Goal: Complete application form: Complete application form

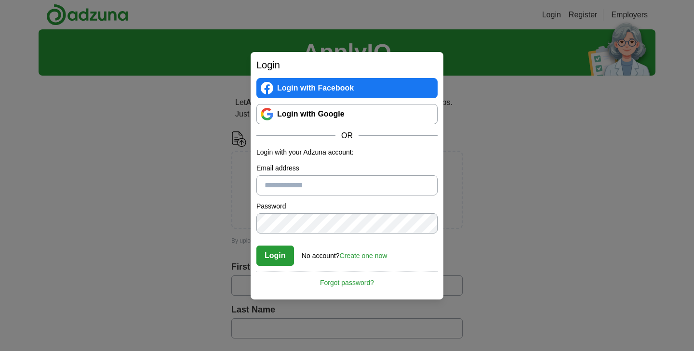
type input "**********"
click at [279, 258] on button "Login" at bounding box center [275, 256] width 38 height 20
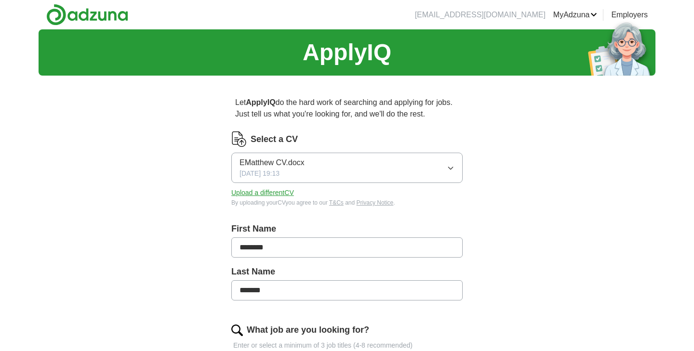
click at [339, 167] on button "EMatthew CV.docx 01/02/2025, 19:13" at bounding box center [346, 168] width 231 height 30
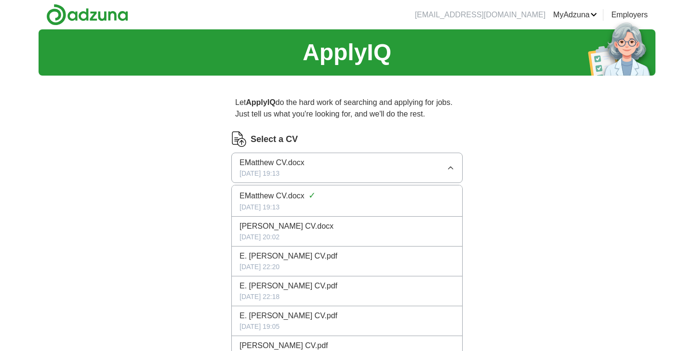
click at [339, 167] on button "EMatthew CV.docx 01/02/2025, 19:13" at bounding box center [346, 168] width 231 height 30
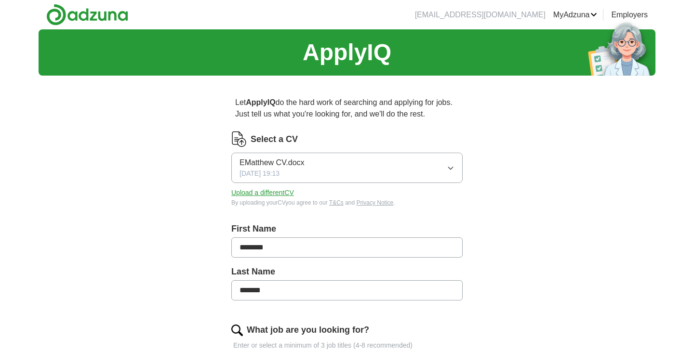
click at [288, 193] on button "Upload a different CV" at bounding box center [262, 193] width 63 height 10
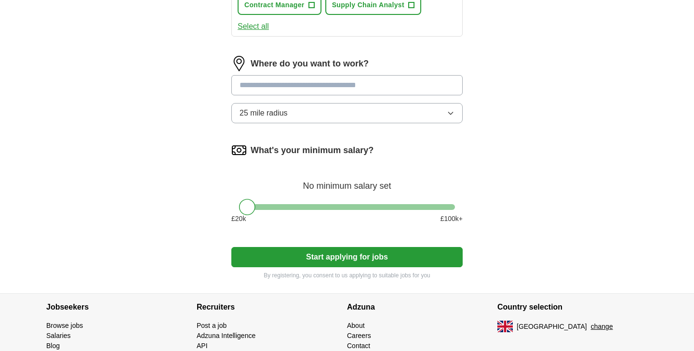
scroll to position [488, 0]
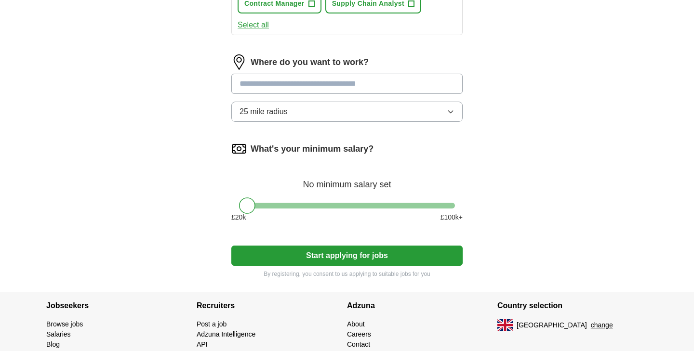
click at [403, 206] on div at bounding box center [347, 206] width 216 height 6
click at [384, 207] on div at bounding box center [347, 206] width 216 height 6
click at [372, 207] on div at bounding box center [347, 206] width 216 height 6
click at [357, 207] on div at bounding box center [347, 206] width 216 height 6
click at [339, 207] on div at bounding box center [347, 206] width 216 height 6
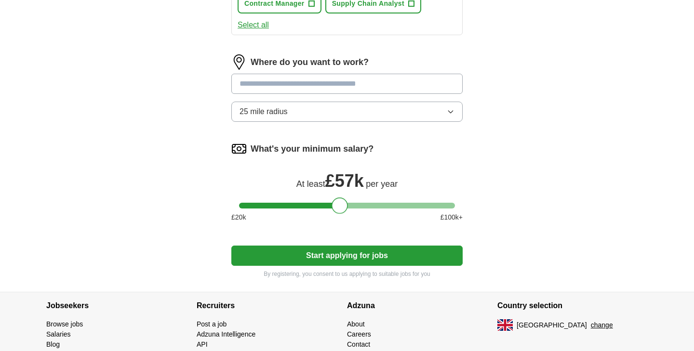
click at [326, 208] on div at bounding box center [347, 206] width 216 height 6
click at [346, 257] on button "Start applying for jobs" at bounding box center [346, 256] width 231 height 20
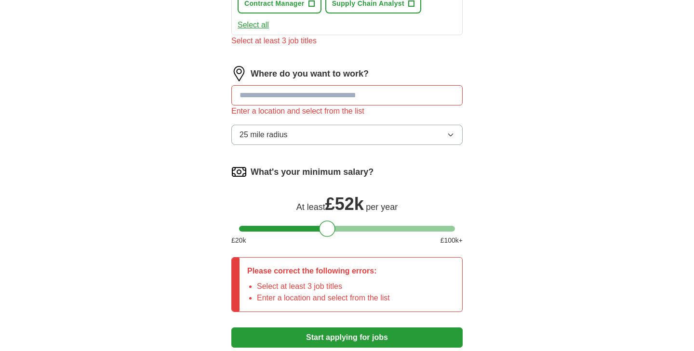
click at [340, 100] on input at bounding box center [346, 95] width 231 height 20
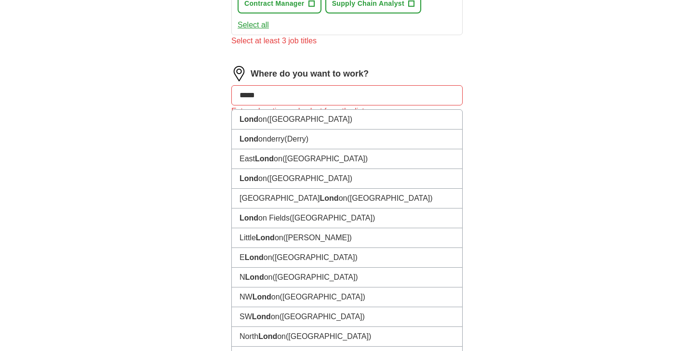
type input "******"
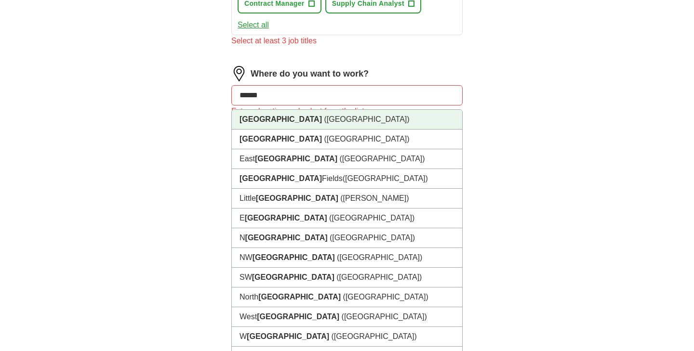
click at [335, 121] on li "London (UK)" at bounding box center [347, 120] width 230 height 20
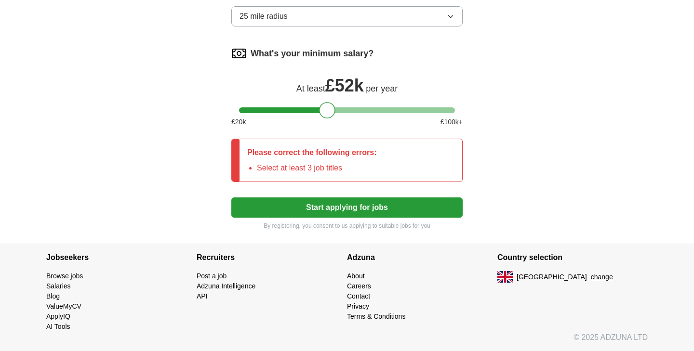
scroll to position [591, 0]
type input "Supply chain/Procurement specilist"
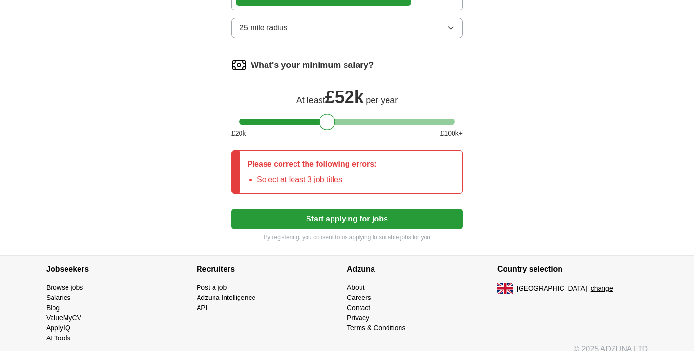
click at [322, 214] on button "Start applying for jobs" at bounding box center [346, 219] width 231 height 20
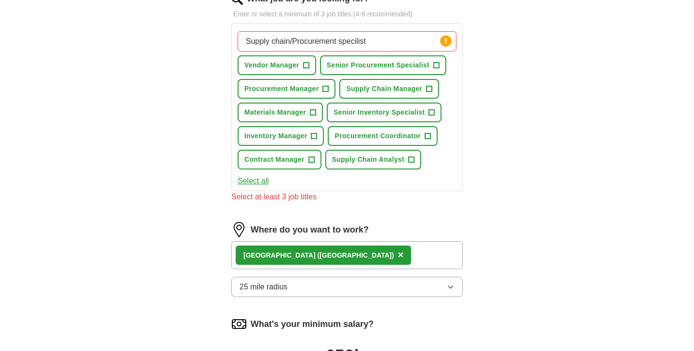
scroll to position [329, 0]
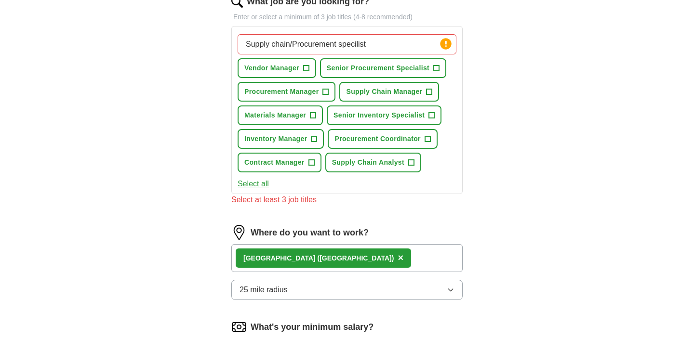
click at [298, 138] on span "Inventory Manager" at bounding box center [275, 139] width 63 height 10
click at [287, 117] on span "Materials Manager" at bounding box center [275, 115] width 62 height 10
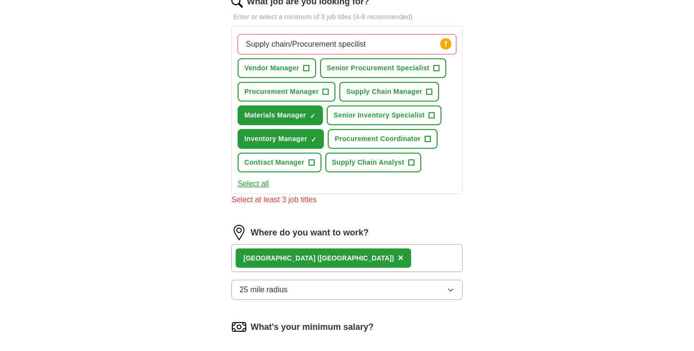
click at [289, 94] on span "Procurement Manager" at bounding box center [281, 92] width 74 height 10
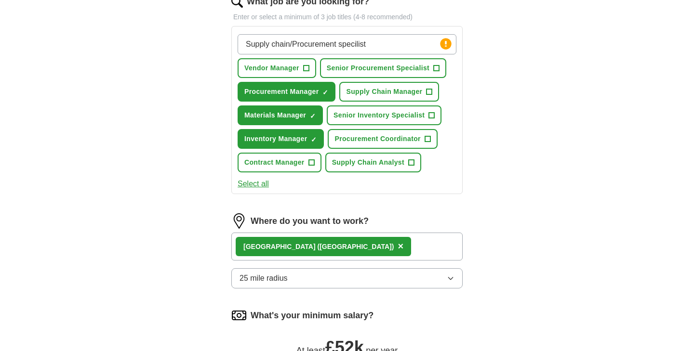
click at [286, 78] on div "Supply chain/Procurement specilist Press return to add title Vendor Manager + S…" at bounding box center [347, 103] width 223 height 146
click at [285, 69] on span "Vendor Manager" at bounding box center [271, 68] width 55 height 10
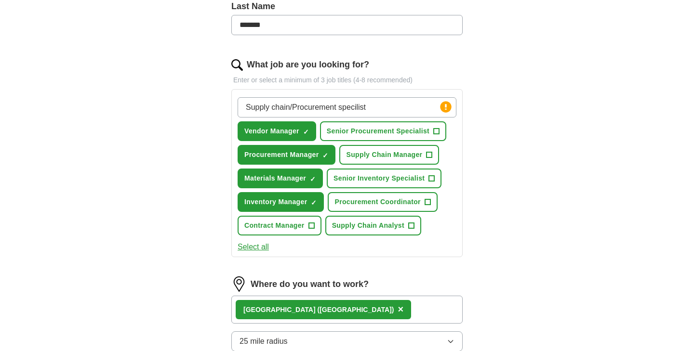
scroll to position [264, 0]
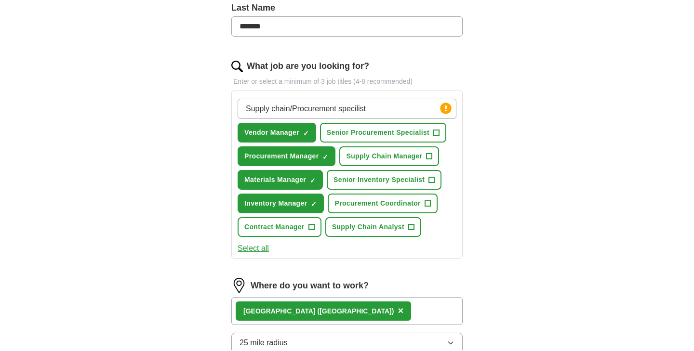
click at [373, 134] on span "Senior Procurement Specialist" at bounding box center [378, 133] width 103 height 10
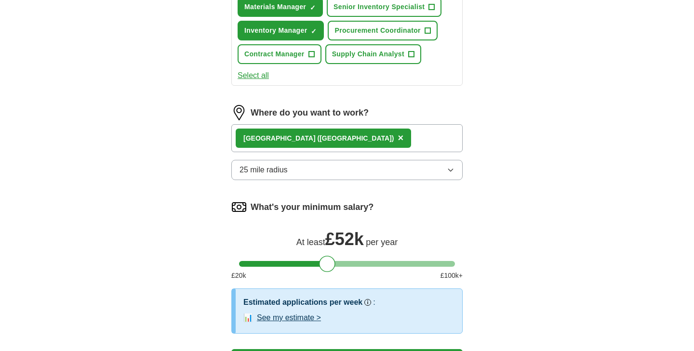
scroll to position [499, 0]
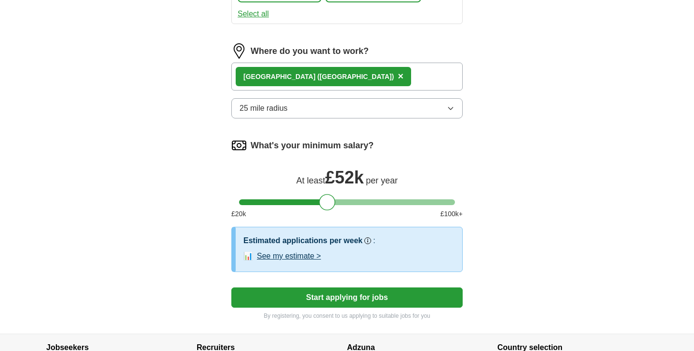
click at [336, 298] on button "Start applying for jobs" at bounding box center [346, 298] width 231 height 20
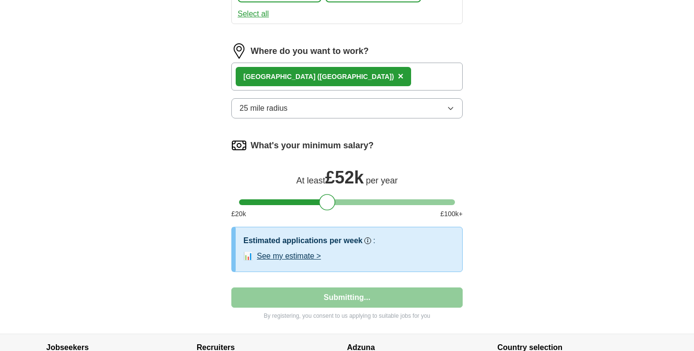
scroll to position [6, 0]
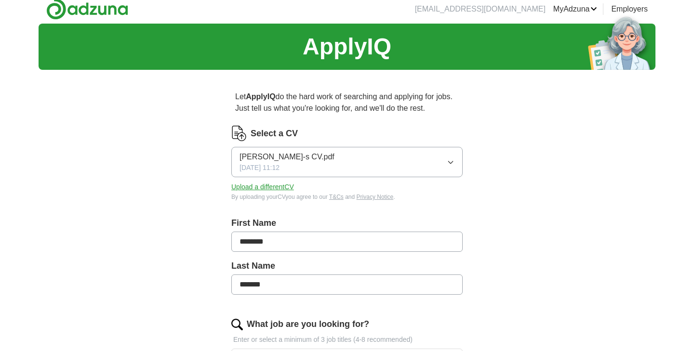
select select "**"
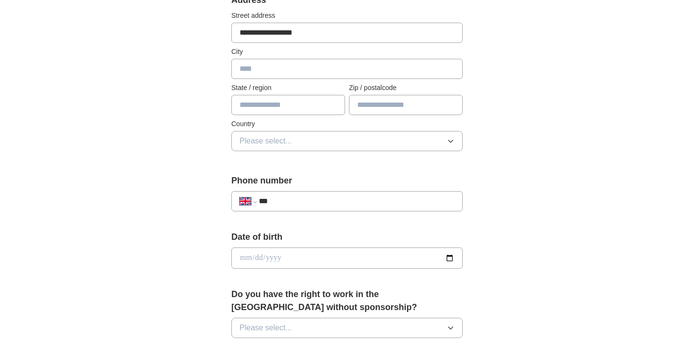
scroll to position [280, 0]
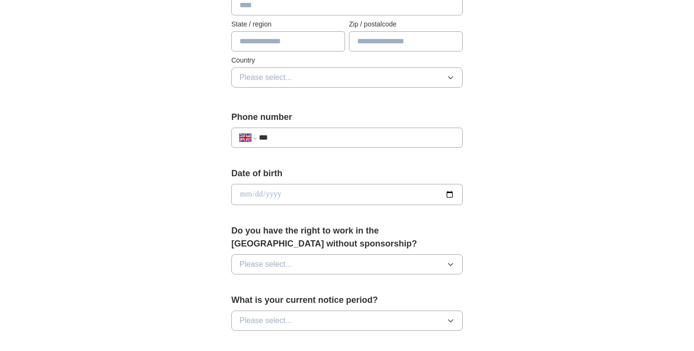
type input "**********"
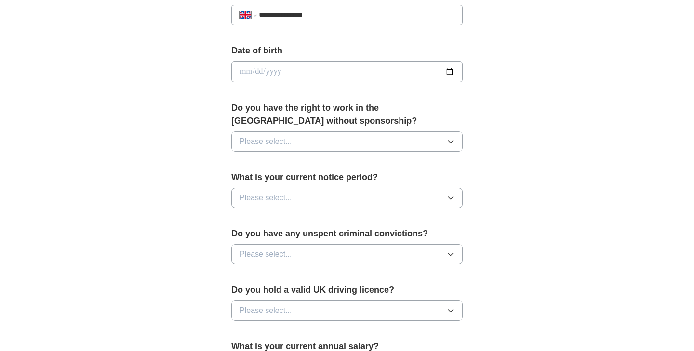
scroll to position [412, 0]
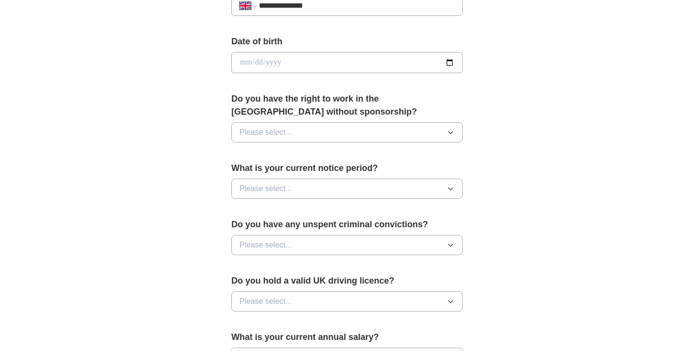
type input "**********"
click at [286, 132] on span "Please select..." at bounding box center [266, 133] width 53 height 12
click at [276, 149] on li "Yes" at bounding box center [347, 155] width 230 height 20
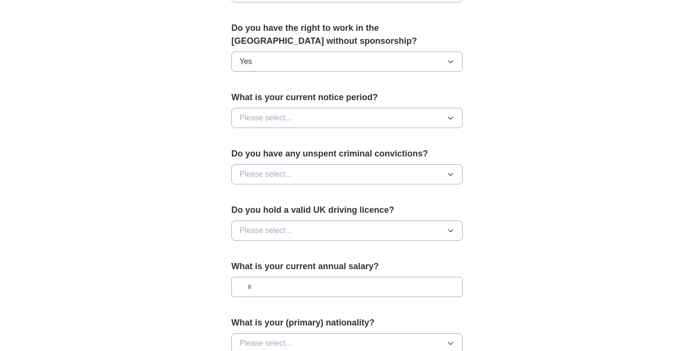
scroll to position [500, 0]
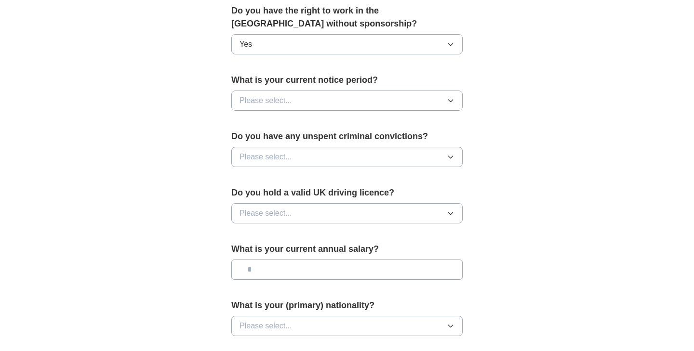
click at [289, 104] on span "Please select..." at bounding box center [266, 101] width 53 height 12
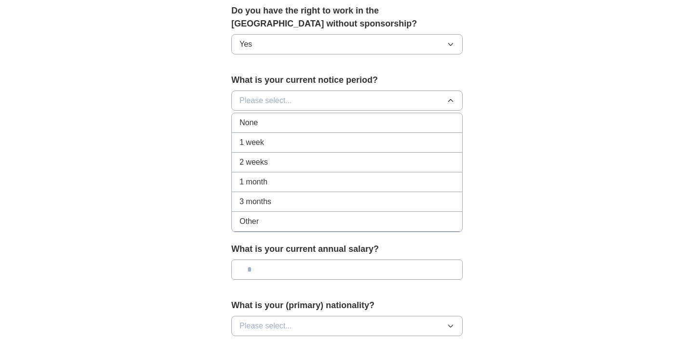
click at [284, 118] on div "None" at bounding box center [347, 123] width 215 height 12
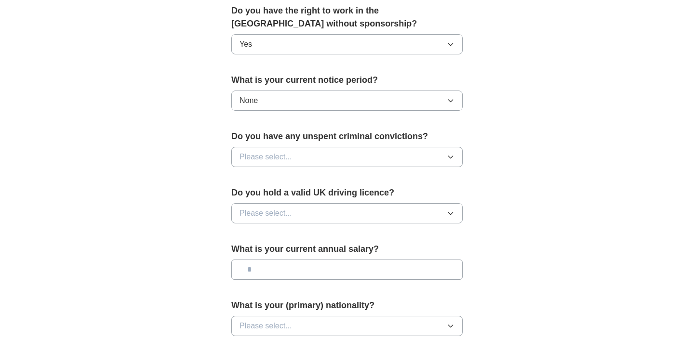
click at [283, 156] on span "Please select..." at bounding box center [266, 157] width 53 height 12
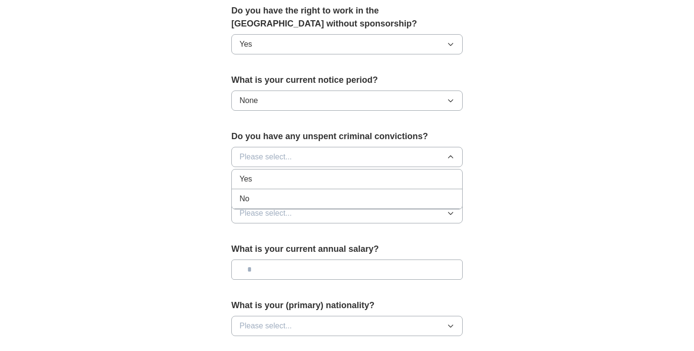
click at [264, 201] on div "No" at bounding box center [347, 199] width 215 height 12
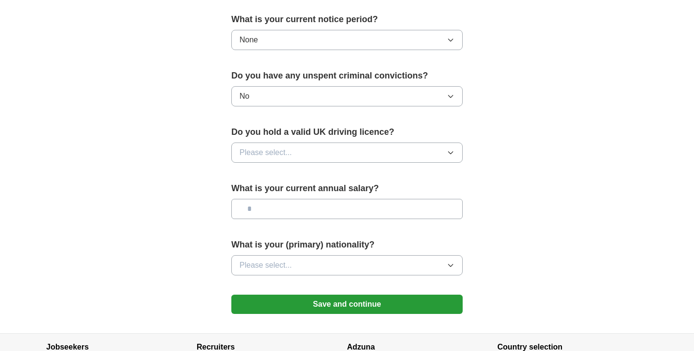
scroll to position [597, 0]
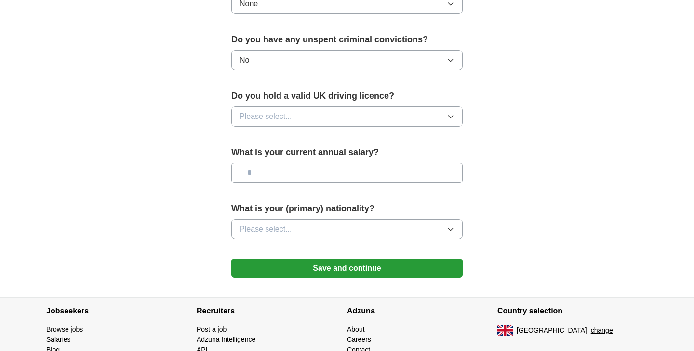
click at [284, 123] on button "Please select..." at bounding box center [346, 117] width 231 height 20
click at [280, 134] on div "Yes" at bounding box center [347, 139] width 215 height 12
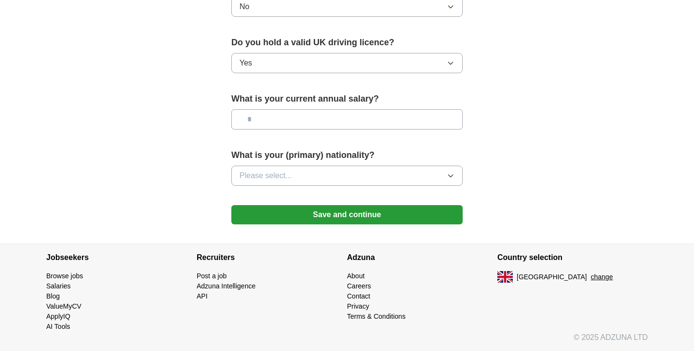
scroll to position [651, 0]
click at [290, 172] on span "Please select..." at bounding box center [266, 176] width 53 height 12
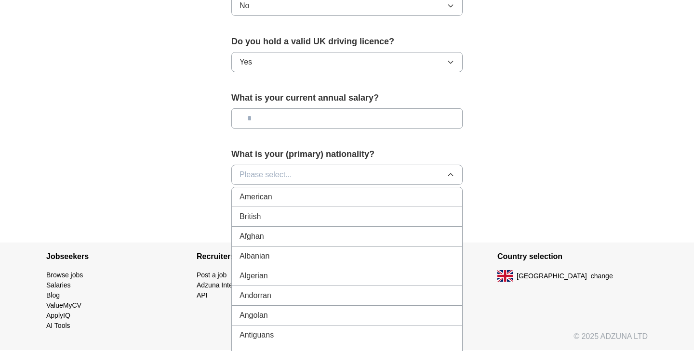
click at [278, 213] on div "British" at bounding box center [347, 217] width 215 height 12
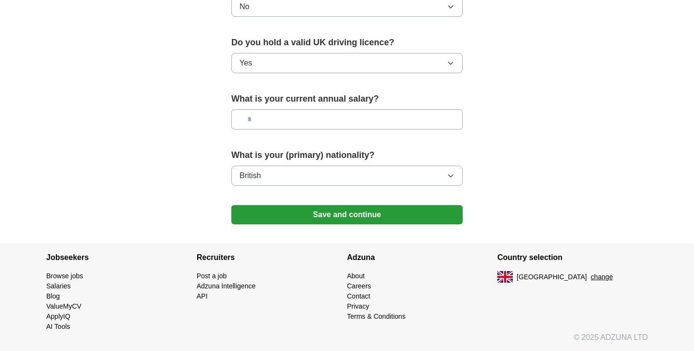
click at [346, 216] on button "Save and continue" at bounding box center [346, 214] width 231 height 19
